Goal: Task Accomplishment & Management: Manage account settings

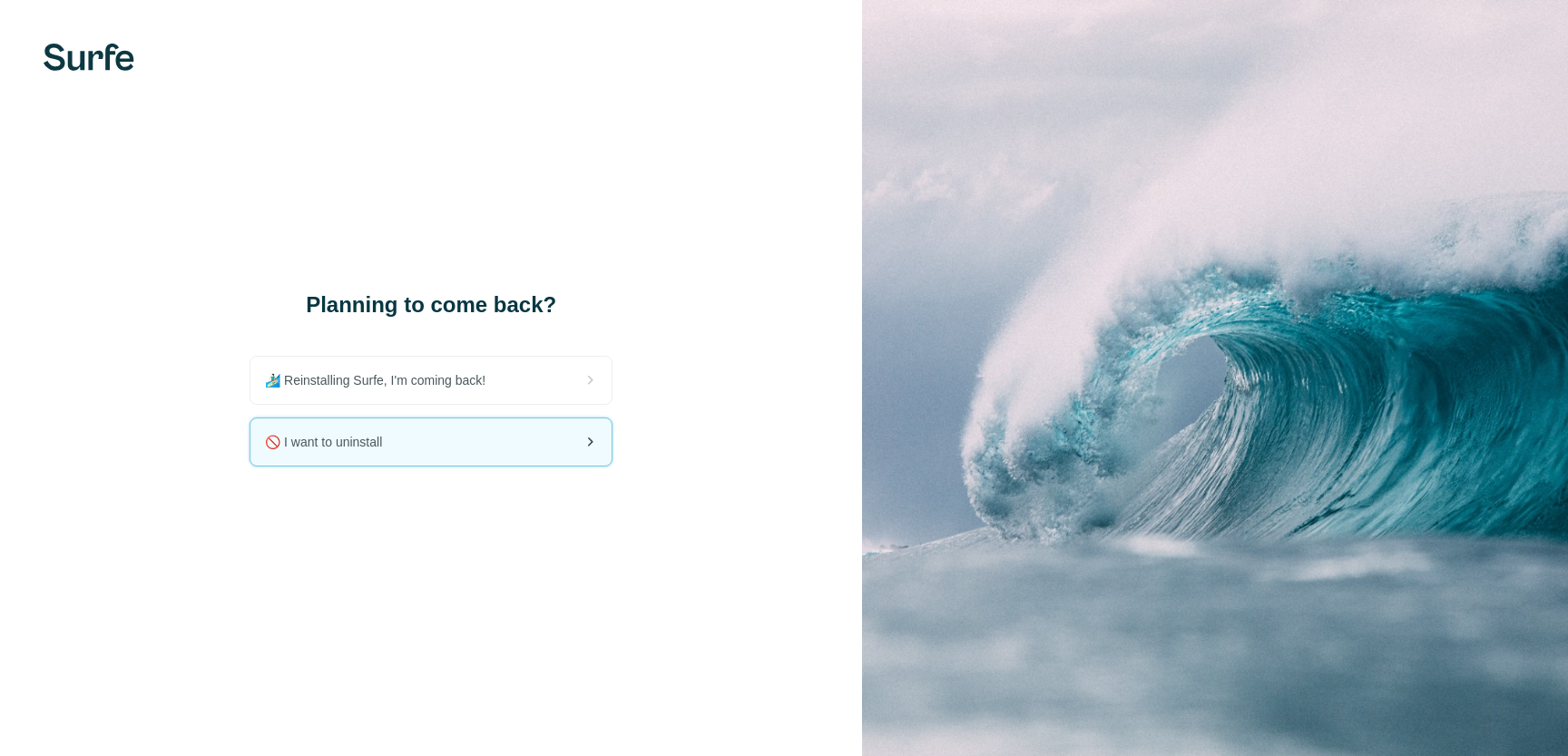
click at [480, 428] on div "🚫 I want to uninstall" at bounding box center [430, 442] width 361 height 47
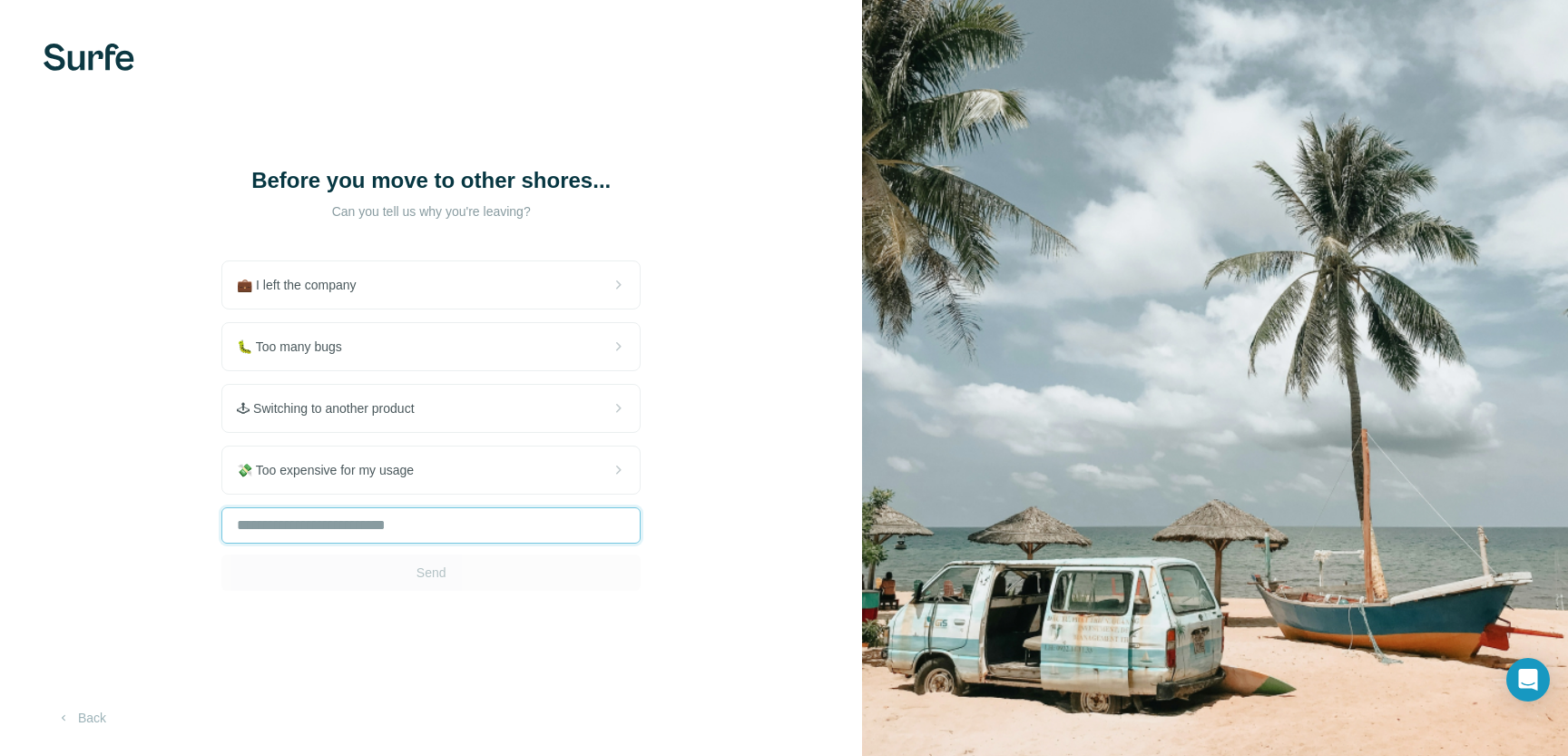
click at [404, 525] on input "text" at bounding box center [430, 525] width 419 height 37
type input "**********"
click at [428, 568] on span "Send" at bounding box center [431, 572] width 30 height 18
